Goal: Task Accomplishment & Management: Complete application form

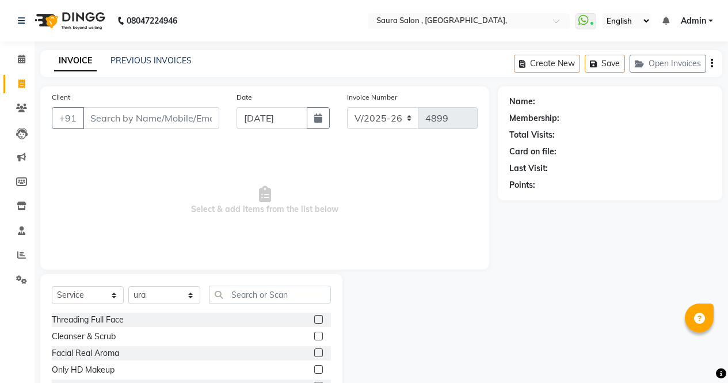
select select "6963"
select select "service"
select select "57428"
click at [95, 120] on input "Client" at bounding box center [151, 118] width 136 height 22
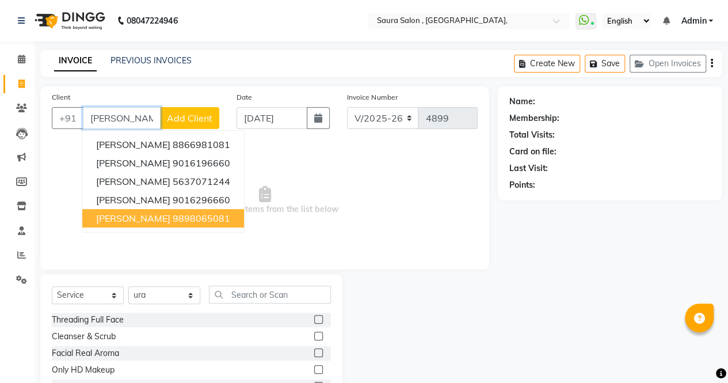
type input "[PERSON_NAME] tha"
click at [161, 290] on select "Select Stylist archana asha [PERSON_NAME] deepika [PERSON_NAME] [PERSON_NAME] […" at bounding box center [164, 295] width 72 height 18
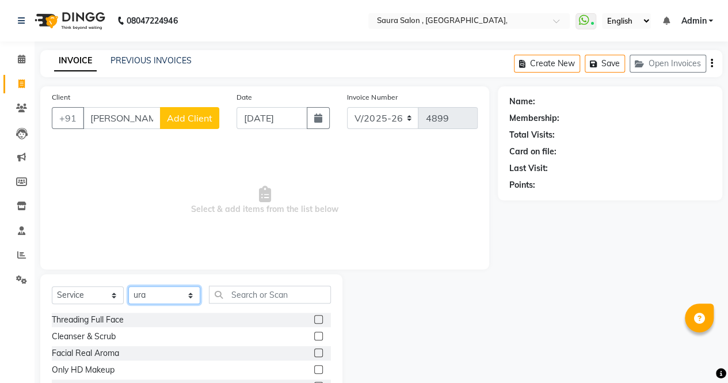
select select "72513"
click at [128, 286] on select "Select Stylist archana asha [PERSON_NAME] deepika [PERSON_NAME] [PERSON_NAME] […" at bounding box center [164, 295] width 72 height 18
click at [147, 119] on input "[PERSON_NAME] tha" at bounding box center [122, 118] width 78 height 22
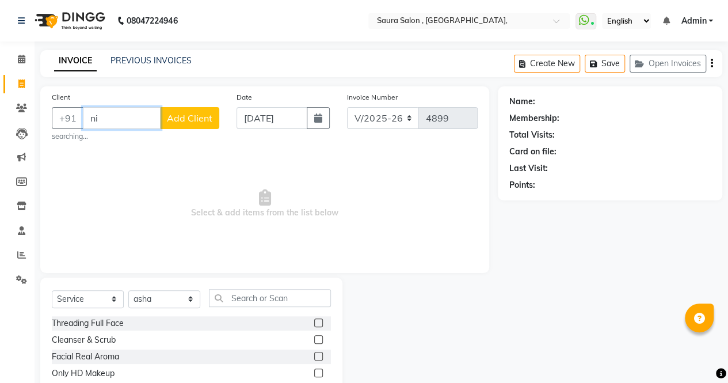
type input "n"
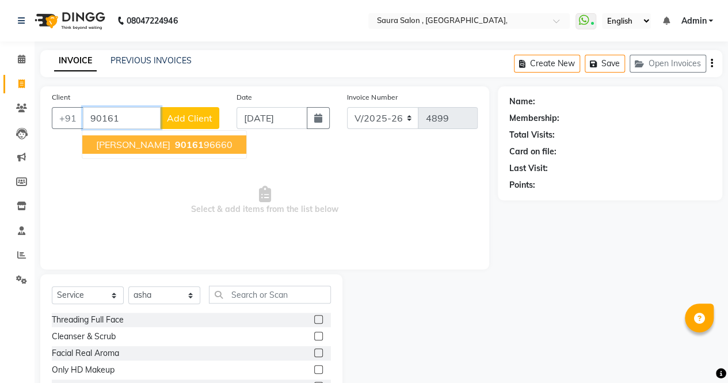
click at [175, 141] on span "90161" at bounding box center [189, 145] width 29 height 12
type input "9016196660"
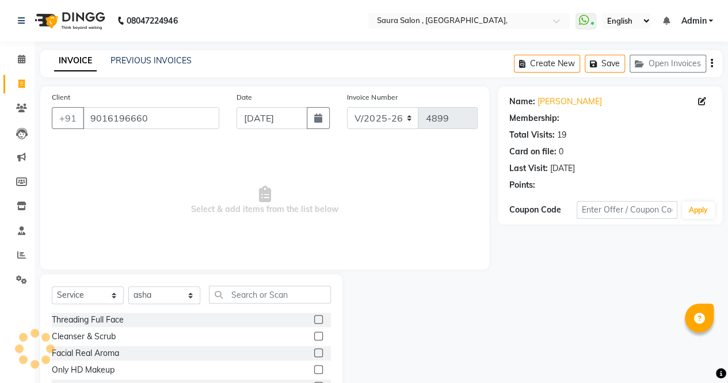
select select "1: Object"
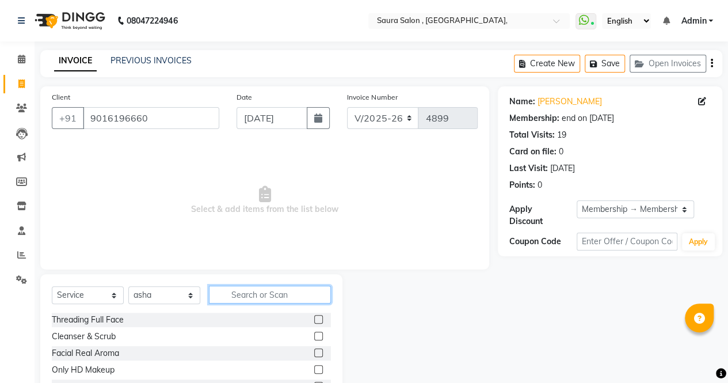
click at [271, 287] on input "text" at bounding box center [270, 295] width 122 height 18
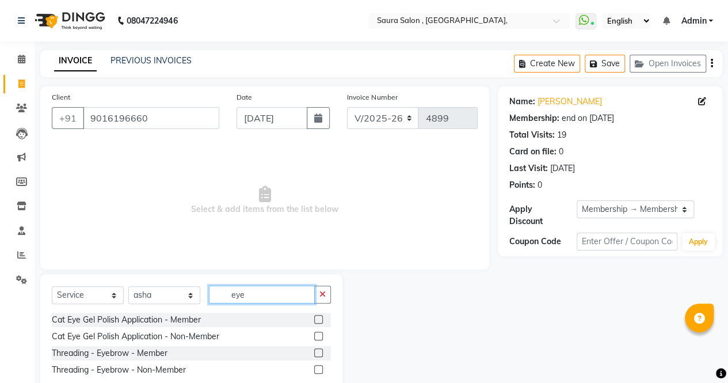
type input "eye"
click at [318, 352] on label at bounding box center [318, 352] width 9 height 9
click at [318, 352] on input "checkbox" at bounding box center [317, 353] width 7 height 7
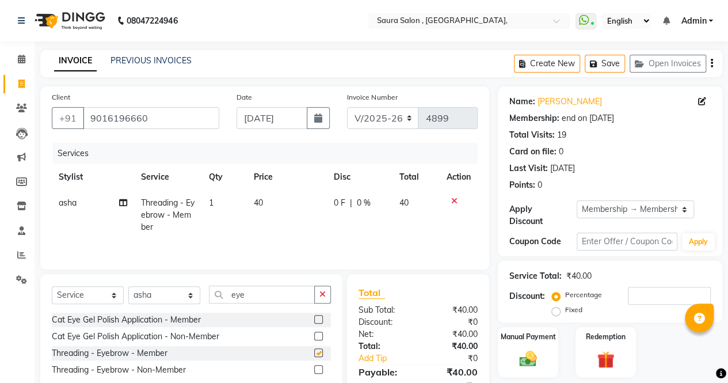
checkbox input "false"
click at [263, 303] on input "eye" at bounding box center [262, 295] width 106 height 18
type input "e"
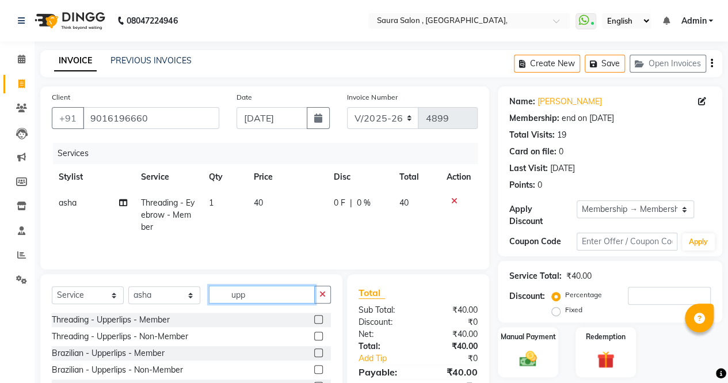
type input "upp"
click at [314, 320] on label at bounding box center [318, 319] width 9 height 9
click at [314, 320] on input "checkbox" at bounding box center [317, 319] width 7 height 7
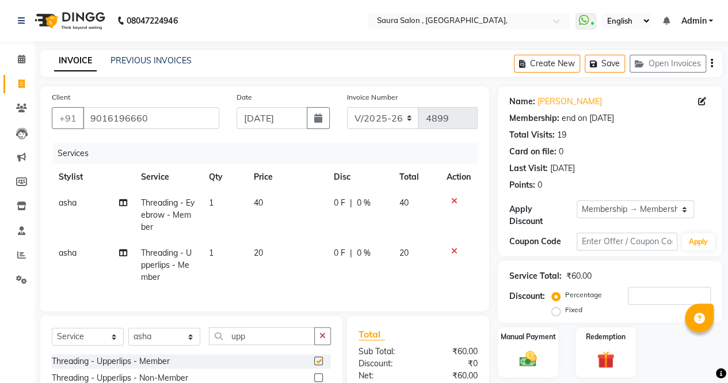
checkbox input "false"
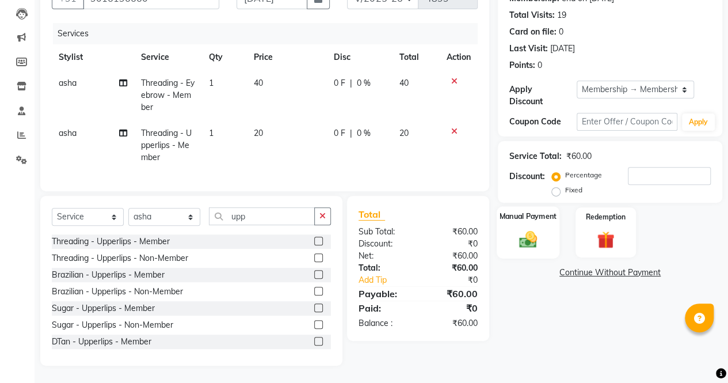
click at [526, 229] on img at bounding box center [528, 239] width 29 height 21
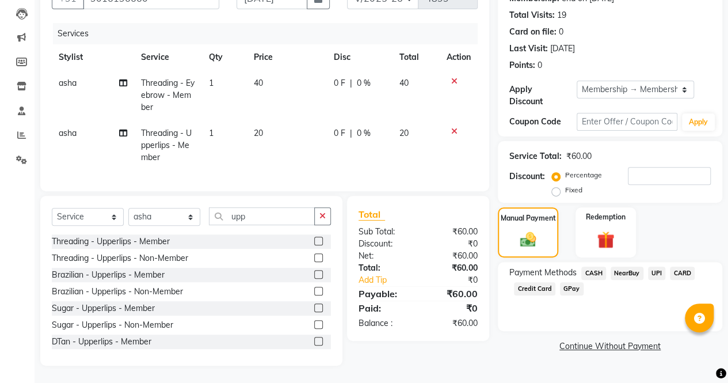
click at [591, 267] on span "CASH" at bounding box center [594, 273] width 25 height 13
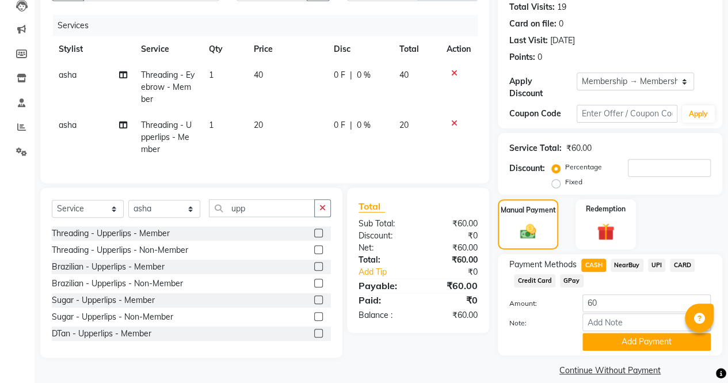
scroll to position [141, 0]
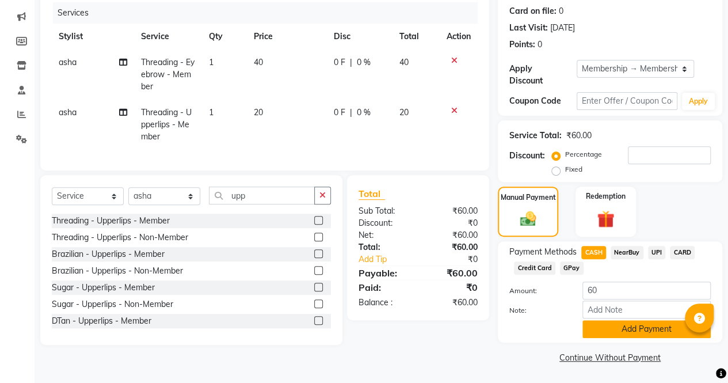
click at [637, 329] on button "Add Payment" at bounding box center [647, 329] width 128 height 18
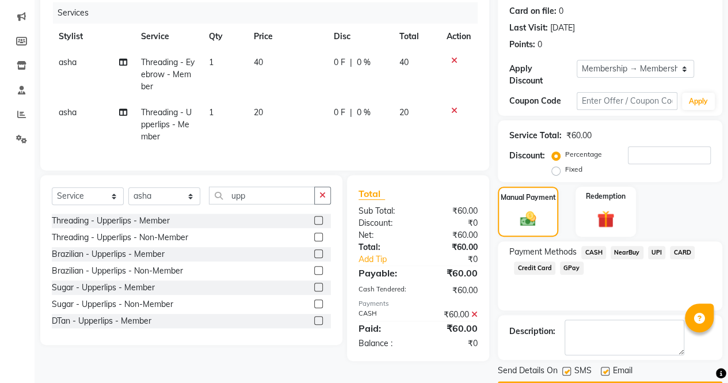
scroll to position [173, 0]
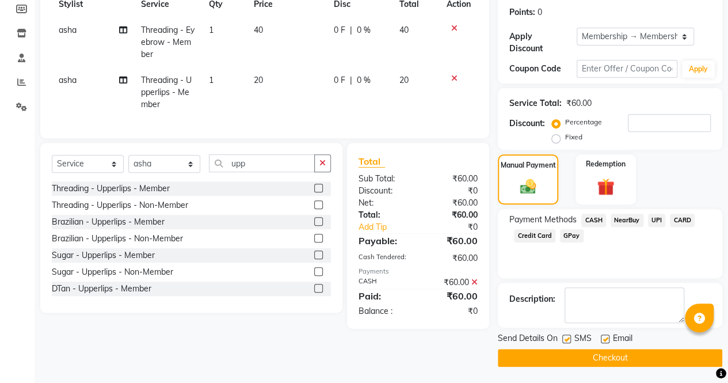
click at [613, 355] on button "Checkout" at bounding box center [610, 358] width 225 height 18
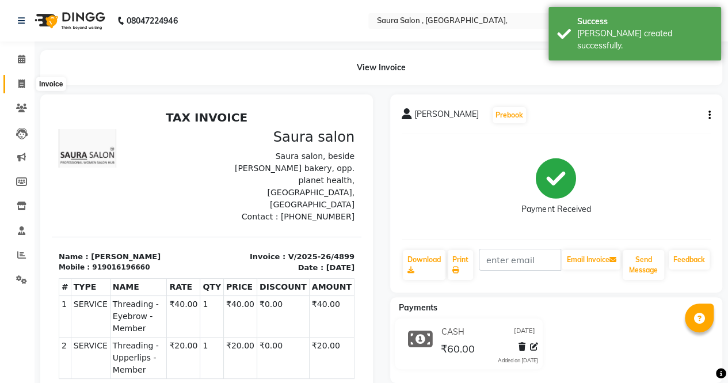
click at [21, 81] on icon at bounding box center [21, 83] width 6 height 9
select select "service"
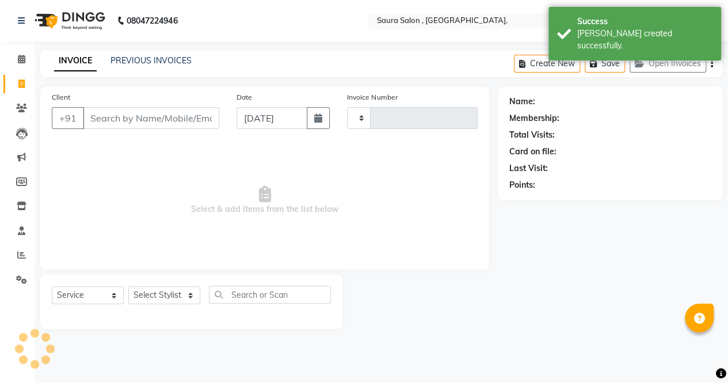
type input "4900"
select select "6963"
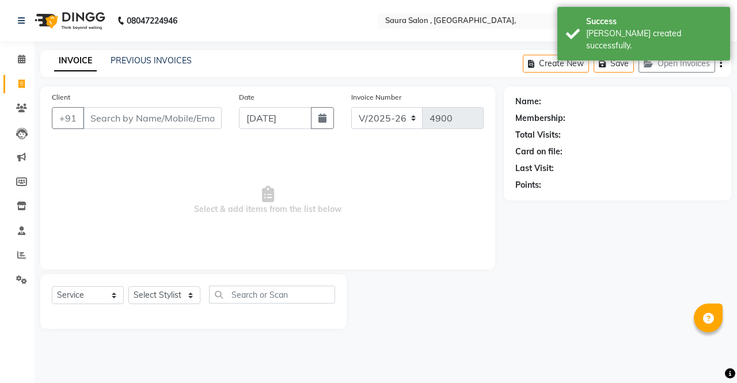
select select "57428"
